Goal: Information Seeking & Learning: Learn about a topic

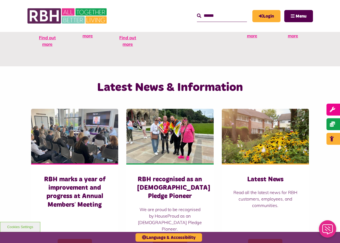
scroll to position [297, 0]
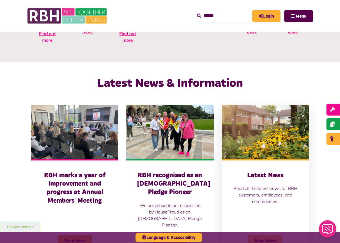
click at [256, 235] on span "Read More" at bounding box center [265, 241] width 34 height 12
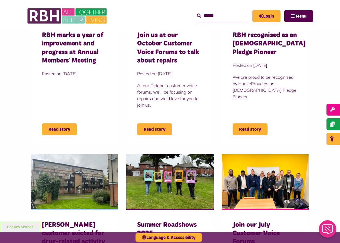
scroll to position [243, 0]
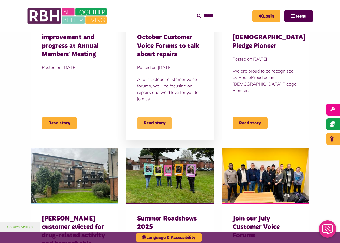
click at [161, 122] on span "Read story" at bounding box center [154, 123] width 35 height 12
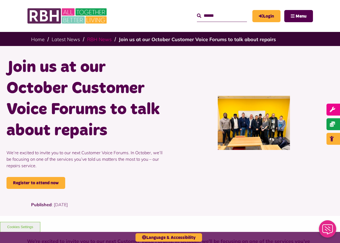
click at [95, 41] on link "RBH News" at bounding box center [99, 39] width 25 height 6
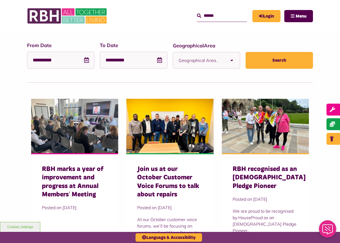
scroll to position [54, 0]
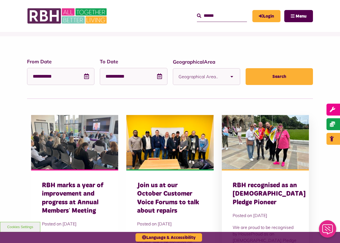
click at [257, 153] on img at bounding box center [265, 142] width 87 height 54
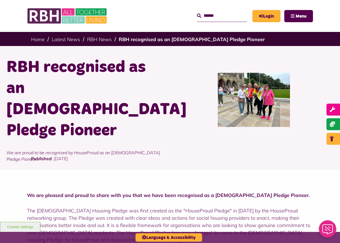
click at [258, 103] on img at bounding box center [254, 100] width 72 height 54
click at [258, 92] on img at bounding box center [254, 100] width 72 height 54
click at [101, 38] on link "RBH News" at bounding box center [99, 39] width 25 height 6
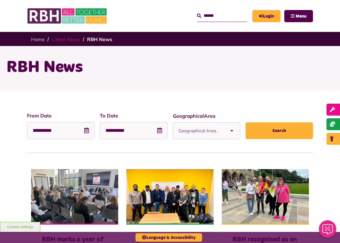
click at [71, 38] on link "Latest News" at bounding box center [66, 39] width 28 height 6
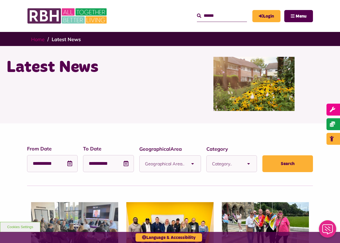
click at [40, 38] on link "Home" at bounding box center [38, 39] width 14 height 6
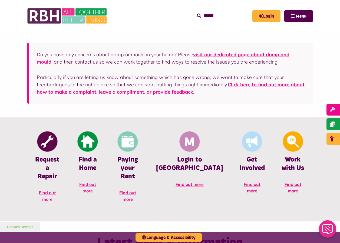
scroll to position [108, 0]
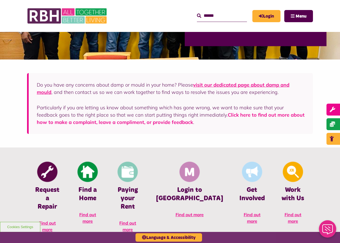
click at [219, 112] on link "Click here to find out more about how to make a complaint, leave a compliment, …" at bounding box center [171, 119] width 268 height 14
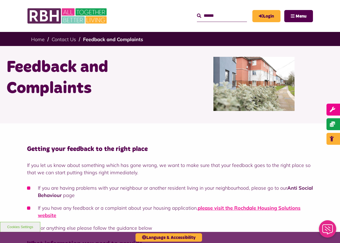
click at [211, 16] on input "Search" at bounding box center [222, 16] width 50 height 12
type input "**********"
click at [197, 13] on button "Search" at bounding box center [199, 16] width 4 height 6
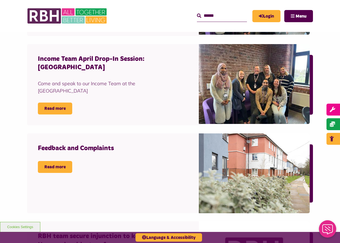
scroll to position [270, 0]
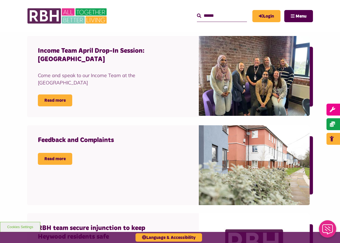
click at [99, 139] on h4 "Feedback and Complaints" at bounding box center [97, 140] width 118 height 8
click at [66, 155] on link "Read more" at bounding box center [55, 159] width 34 height 12
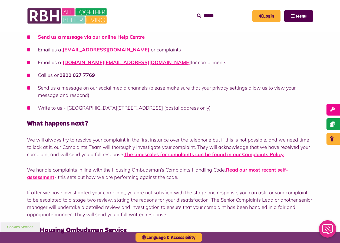
scroll to position [297, 0]
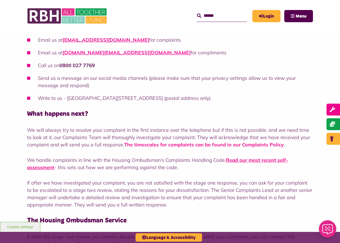
click at [157, 144] on link "The timescales for complaints can be found in our Complaints Policy" at bounding box center [203, 144] width 159 height 6
click at [275, 160] on link "Read our most recent self-assessment" at bounding box center [157, 164] width 261 height 14
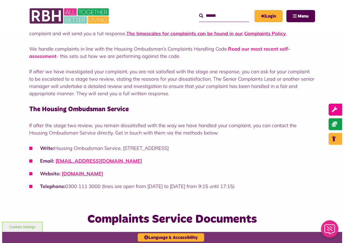
scroll to position [378, 0]
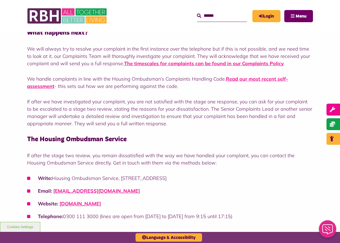
click at [297, 16] on span "Menu" at bounding box center [300, 16] width 11 height 4
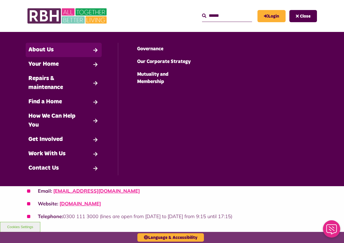
click at [85, 48] on link "About Us" at bounding box center [64, 50] width 76 height 14
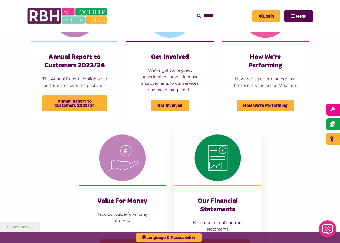
scroll to position [405, 0]
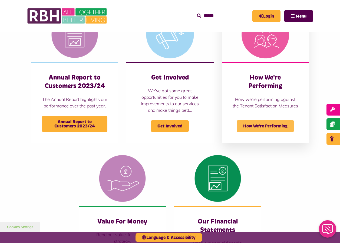
click at [269, 128] on span "How We're Performing" at bounding box center [264, 126] width 57 height 12
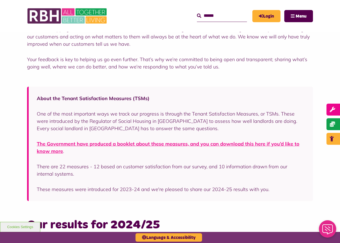
scroll to position [216, 0]
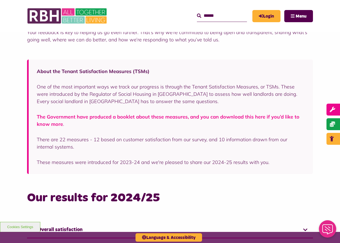
click at [244, 116] on link "The Government have produced a booklet about these measures, and you can downlo…" at bounding box center [168, 120] width 262 height 14
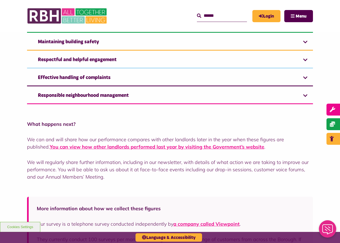
scroll to position [405, 0]
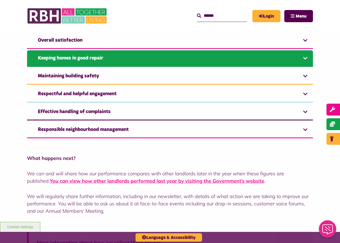
click at [306, 55] on link "Keeping homes in good repair" at bounding box center [170, 58] width 286 height 16
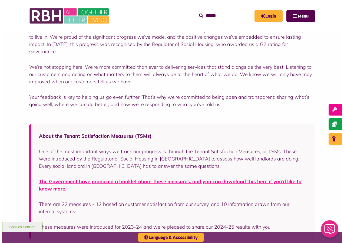
scroll to position [108, 0]
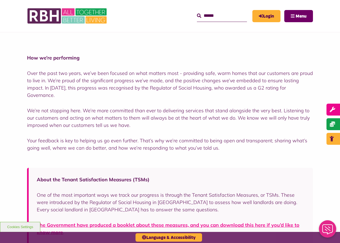
click at [297, 18] on span "Menu" at bounding box center [300, 16] width 11 height 4
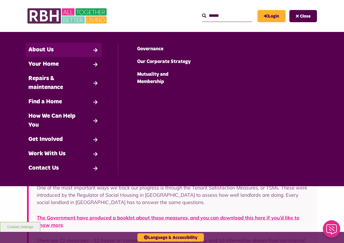
click at [69, 49] on link "About Us" at bounding box center [64, 50] width 76 height 14
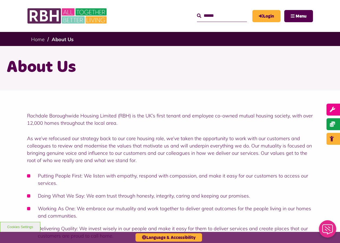
drag, startPoint x: 216, startPoint y: 15, endPoint x: 187, endPoint y: 18, distance: 28.5
click at [191, 18] on form "Search" at bounding box center [218, 16] width 55 height 12
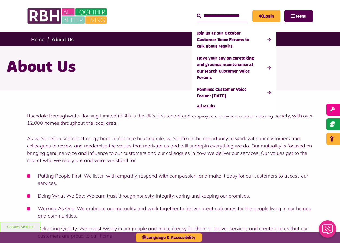
type input "**********"
click at [197, 13] on button "Search" at bounding box center [199, 16] width 4 height 6
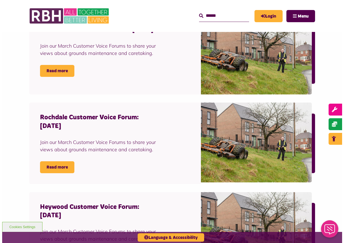
scroll to position [567, 0]
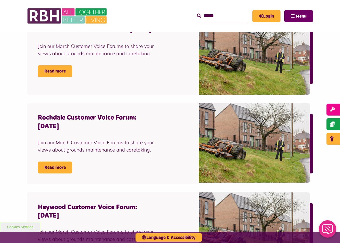
click at [302, 14] on span "Menu" at bounding box center [300, 16] width 11 height 4
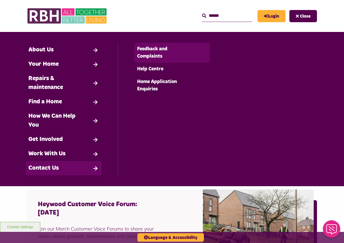
click at [151, 56] on link "Feedback and Complaints" at bounding box center [172, 53] width 76 height 20
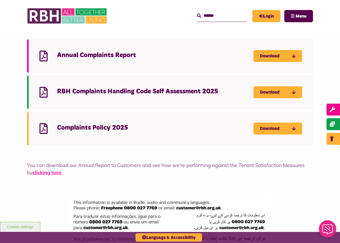
scroll to position [622, 0]
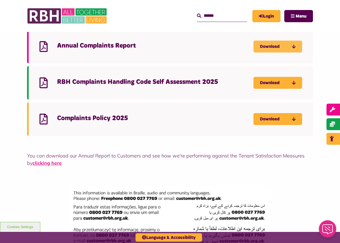
click at [289, 46] on link "Download" at bounding box center [277, 47] width 49 height 12
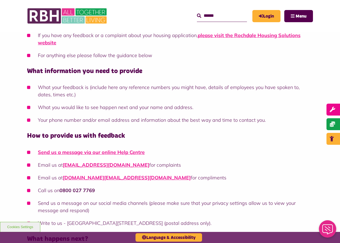
scroll to position [0, 0]
